Goal: Task Accomplishment & Management: Complete application form

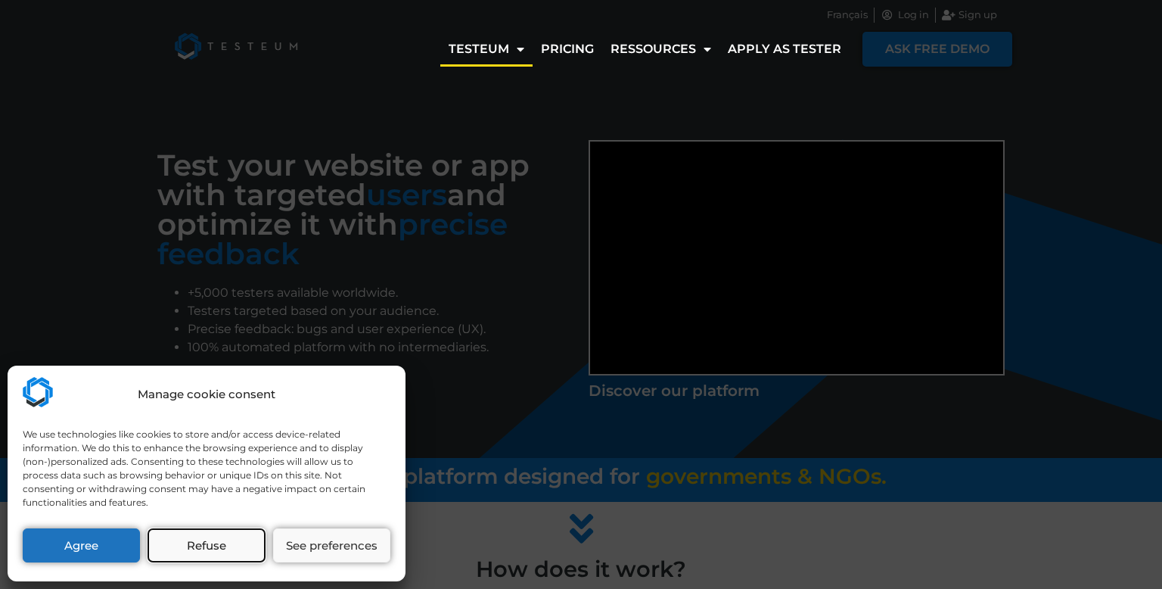
click at [228, 541] on button "Refuse" at bounding box center [206, 545] width 117 height 34
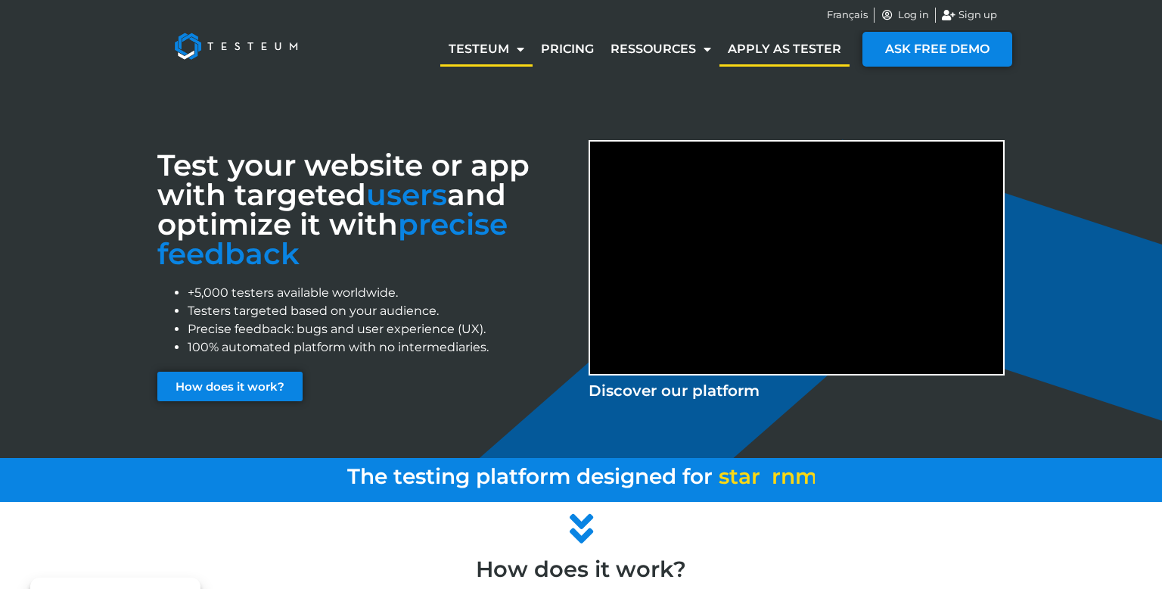
click at [795, 48] on link "Apply as tester" at bounding box center [785, 49] width 130 height 35
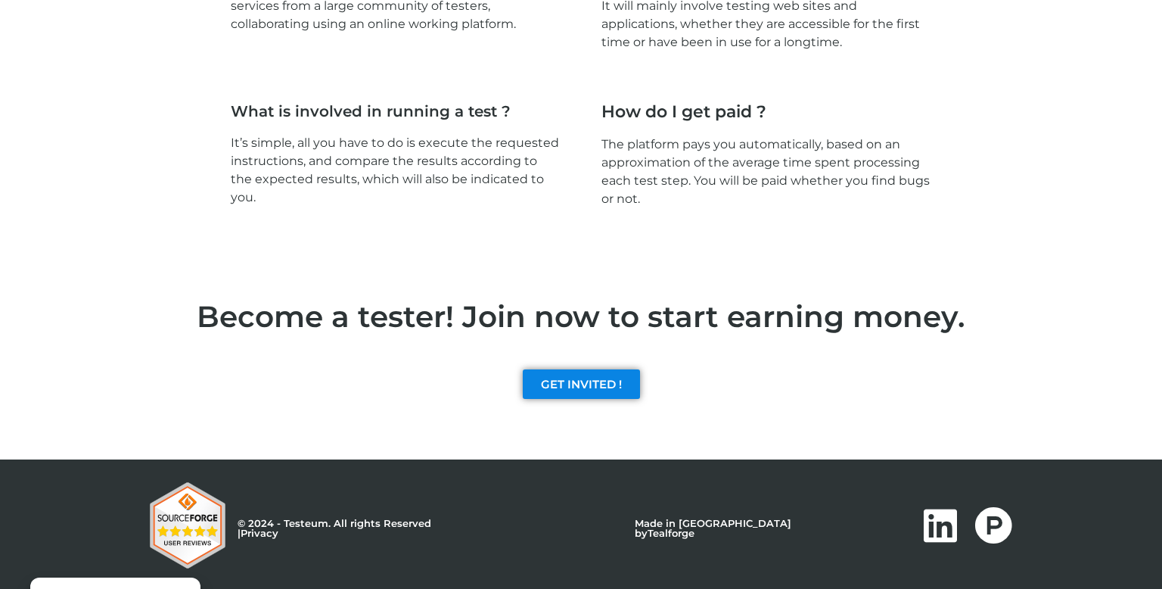
scroll to position [2271, 0]
